Goal: Transaction & Acquisition: Book appointment/travel/reservation

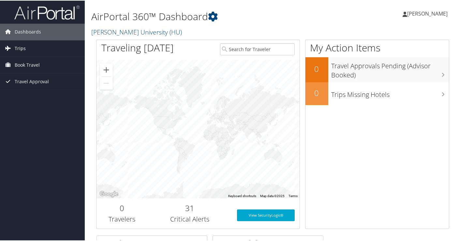
click at [41, 48] on link "Trips" at bounding box center [42, 48] width 85 height 16
click at [34, 95] on span "Book Travel" at bounding box center [27, 94] width 25 height 16
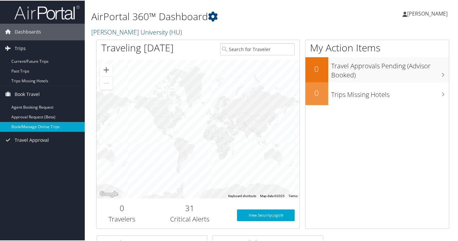
click at [30, 127] on link "Book/Manage Online Trips" at bounding box center [42, 126] width 85 height 10
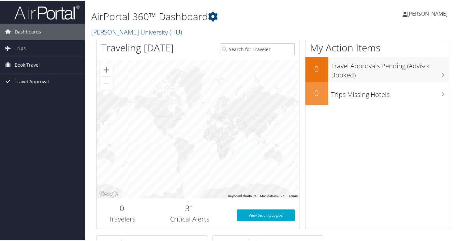
click at [40, 84] on span "Travel Approval" at bounding box center [32, 81] width 34 height 16
click at [38, 66] on span "Book Travel" at bounding box center [27, 64] width 25 height 16
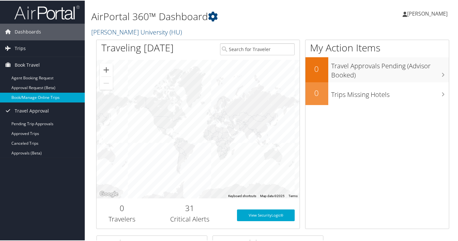
click at [40, 93] on link "Book/Manage Online Trips" at bounding box center [42, 97] width 85 height 10
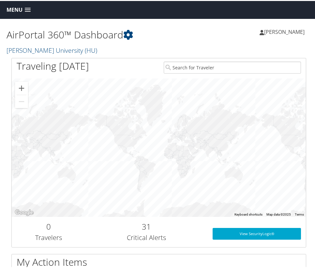
click at [167, 49] on div "AirPortal 360™ Dashboard Howard University (HU) Angela Ojimba Angela Ojimba My …" at bounding box center [158, 37] width 317 height 39
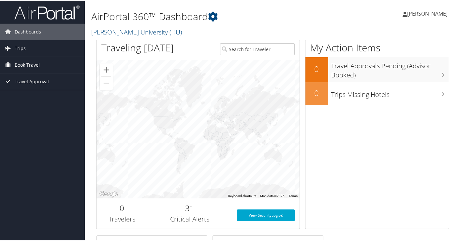
click at [28, 70] on span "Book Travel" at bounding box center [27, 64] width 25 height 16
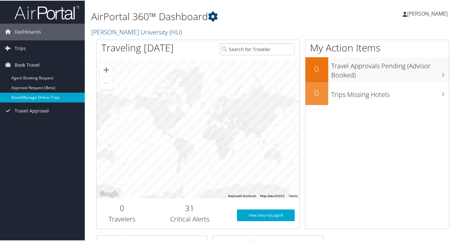
click at [26, 99] on link "Book/Manage Online Trips" at bounding box center [42, 97] width 85 height 10
click at [57, 98] on link "Book/Manage Online Trips" at bounding box center [42, 97] width 85 height 10
